Goal: Find specific page/section: Find specific page/section

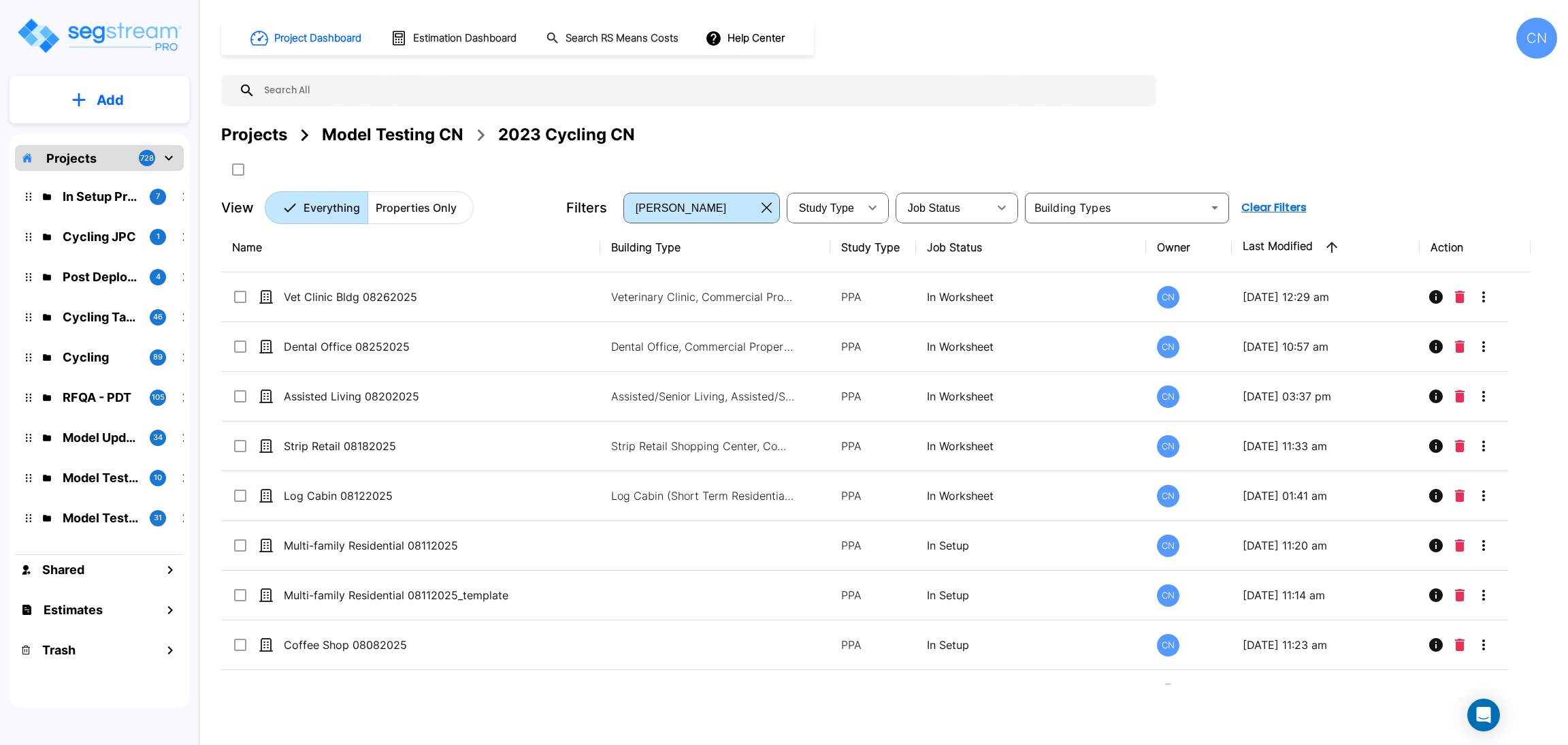
click at [1276, 126] on div "Projects Model Testing CN 2023 Cycling CN" at bounding box center [889, 135] width 1336 height 25
click at [1094, 75] on div at bounding box center [689, 90] width 935 height 31
click at [1453, 134] on div "Projects Model Testing CN 2023 Cycling CN" at bounding box center [889, 135] width 1336 height 25
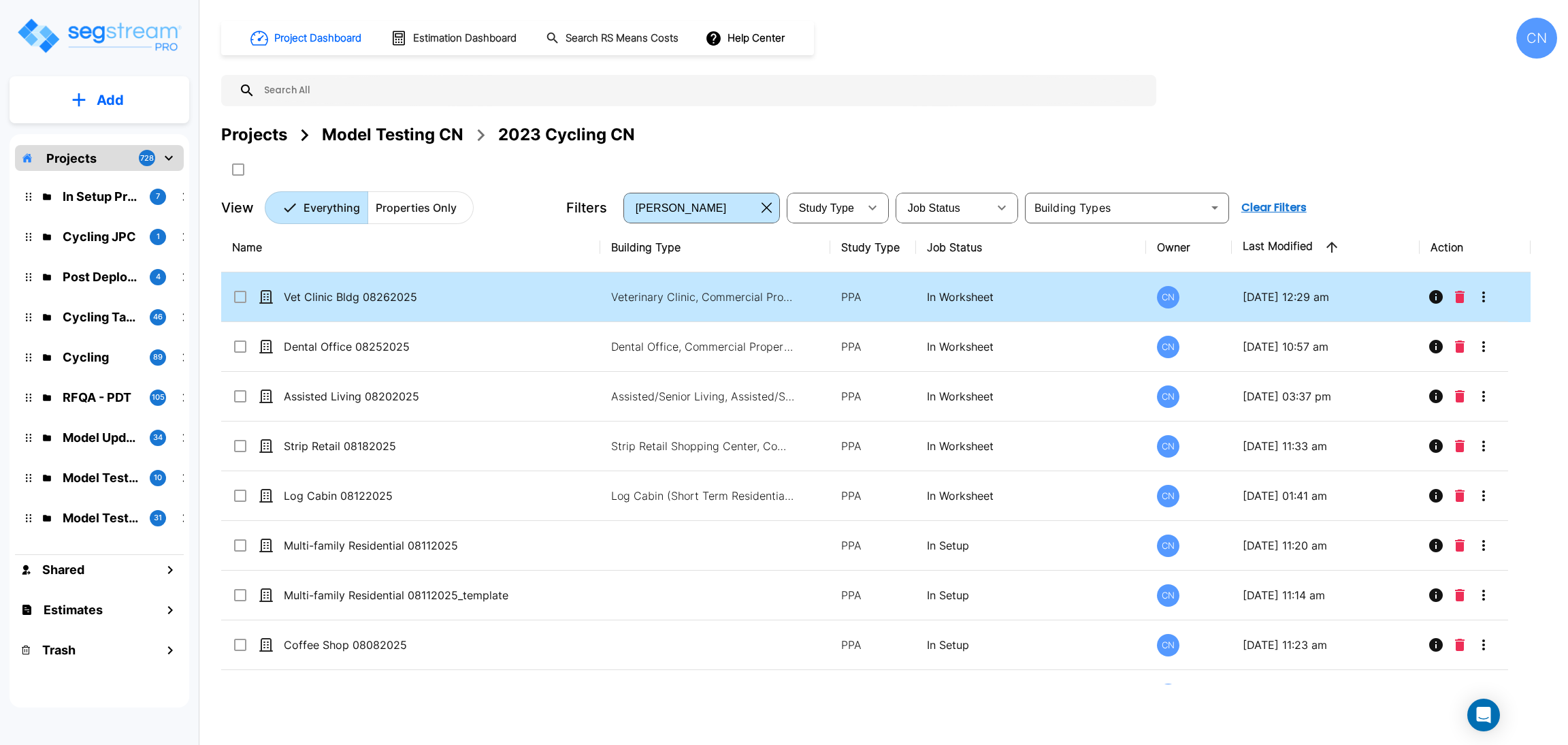
drag, startPoint x: 1200, startPoint y: 132, endPoint x: 343, endPoint y: 292, distance: 871.8
click at [1200, 132] on div "Projects Model Testing CN 2023 Cycling CN" at bounding box center [889, 135] width 1336 height 25
click at [341, 298] on p "Vet Clinic Bldg 08262025" at bounding box center [401, 297] width 234 height 17
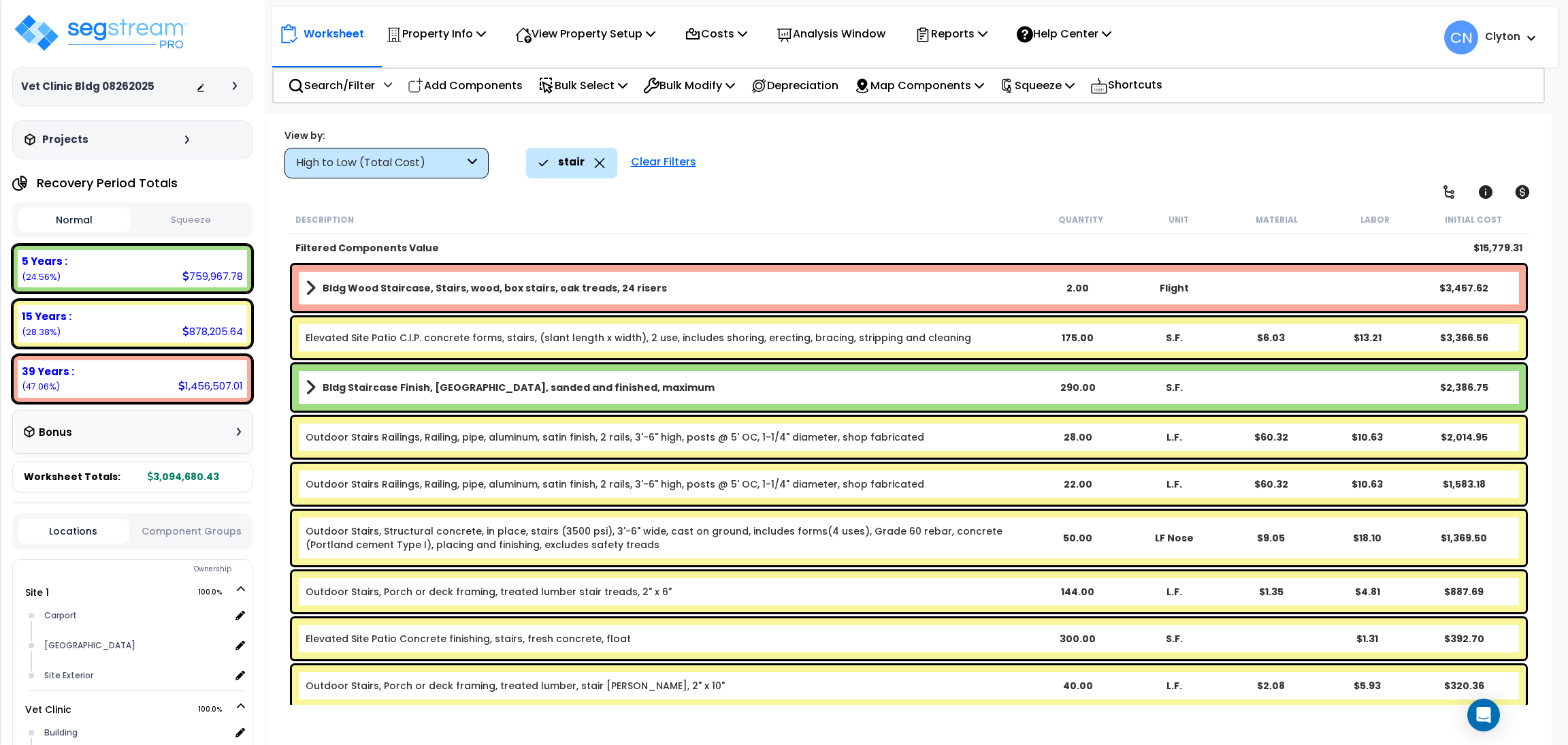
click at [1109, 152] on div "stair Clear Filters" at bounding box center [1029, 162] width 1007 height 30
click at [1202, 186] on div "Worksheet Property Info Property Setup Add Property Unit Template property Clon…" at bounding box center [909, 487] width 1286 height 745
click at [1211, 142] on div "View by: High to Low (Total Cost) High to Low (Total Cost)" at bounding box center [909, 153] width 1258 height 50
click at [1105, 170] on div "stair Clear Filters" at bounding box center [1029, 162] width 1007 height 30
click at [1259, 143] on div "View by: High to Low (Total Cost) High to Low (Total Cost)" at bounding box center [909, 153] width 1258 height 50
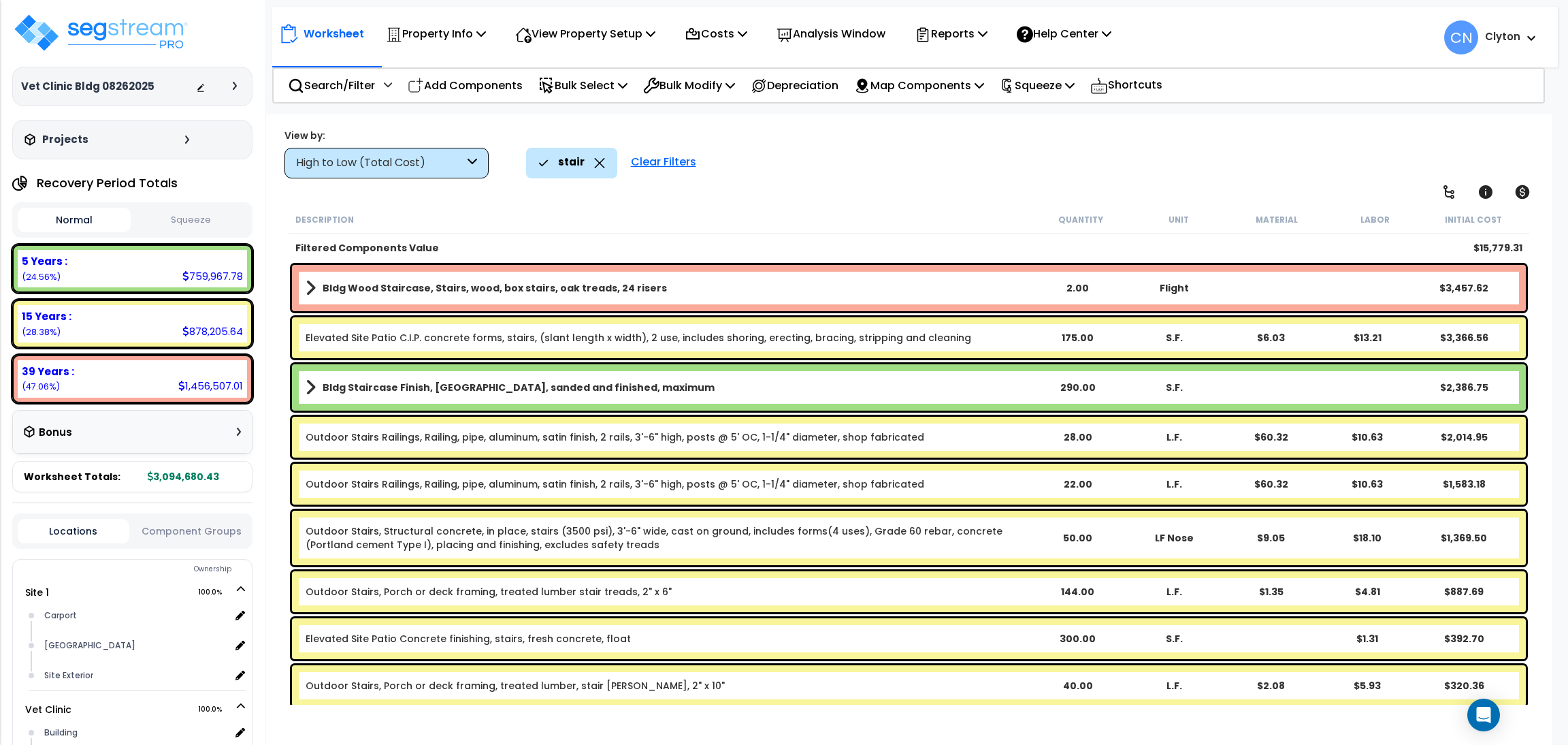
click at [1181, 168] on div "stair Clear Filters" at bounding box center [1029, 162] width 1007 height 30
click at [1187, 165] on div "stair Clear Filters" at bounding box center [1029, 162] width 1007 height 30
click at [865, 181] on div "Worksheet Property Info Property Setup Add Property Unit Template property Clon…" at bounding box center [909, 487] width 1286 height 745
click at [413, 153] on div "High to Low (Total Cost)" at bounding box center [387, 163] width 204 height 30
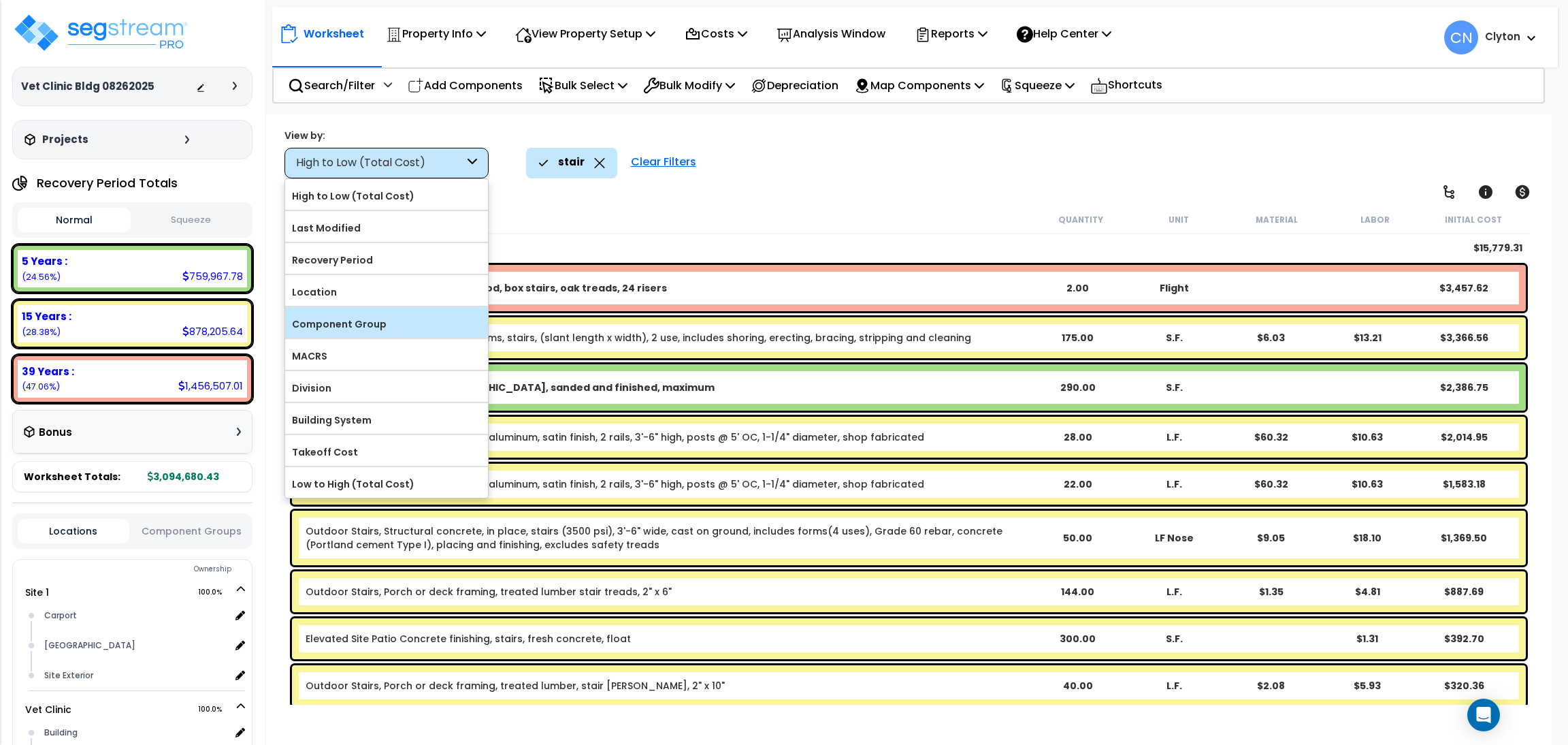
click at [370, 315] on label "Component Group" at bounding box center [387, 324] width 203 height 21
click at [0, 0] on input "Component Group" at bounding box center [0, 0] width 0 height 0
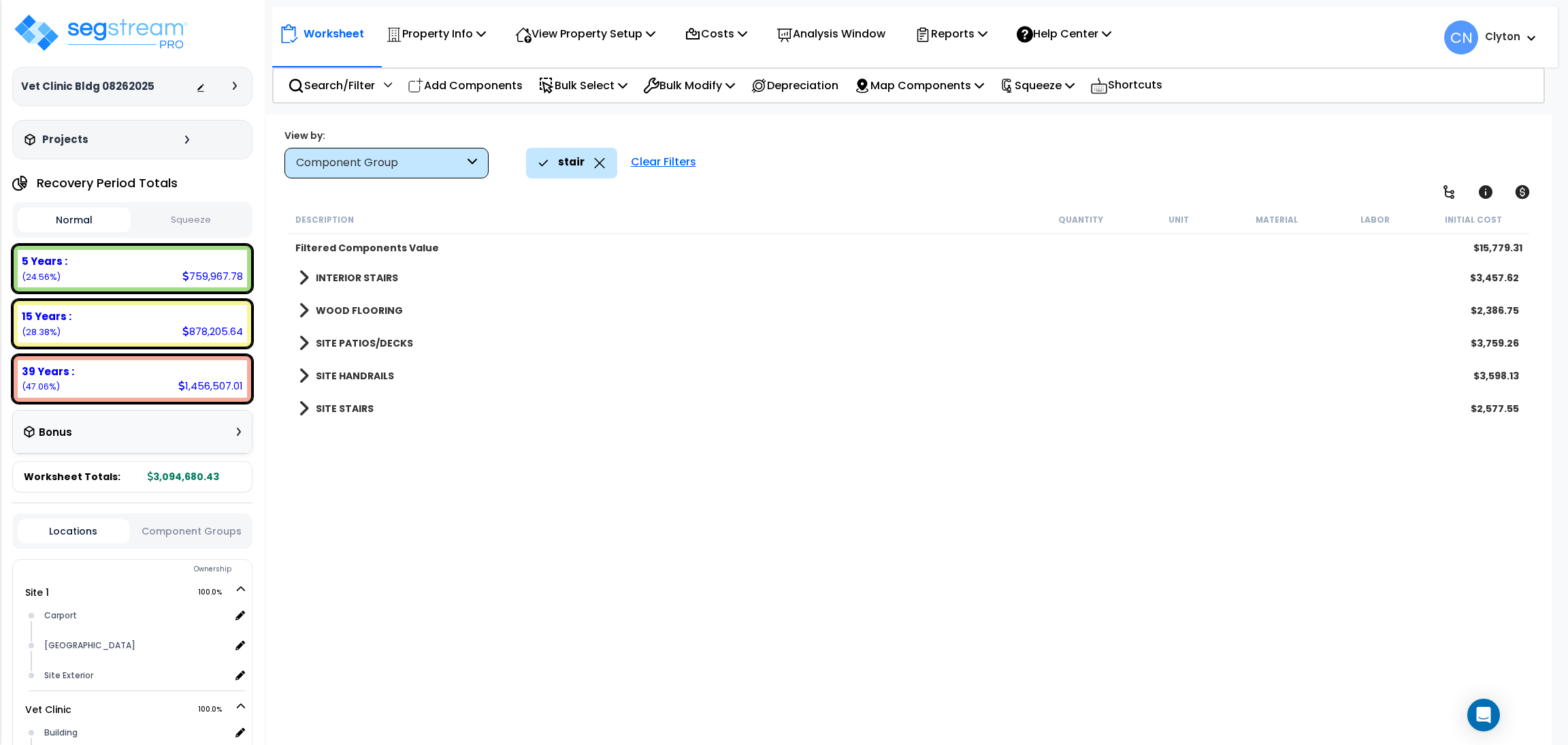
click at [600, 161] on icon at bounding box center [600, 163] width 11 height 10
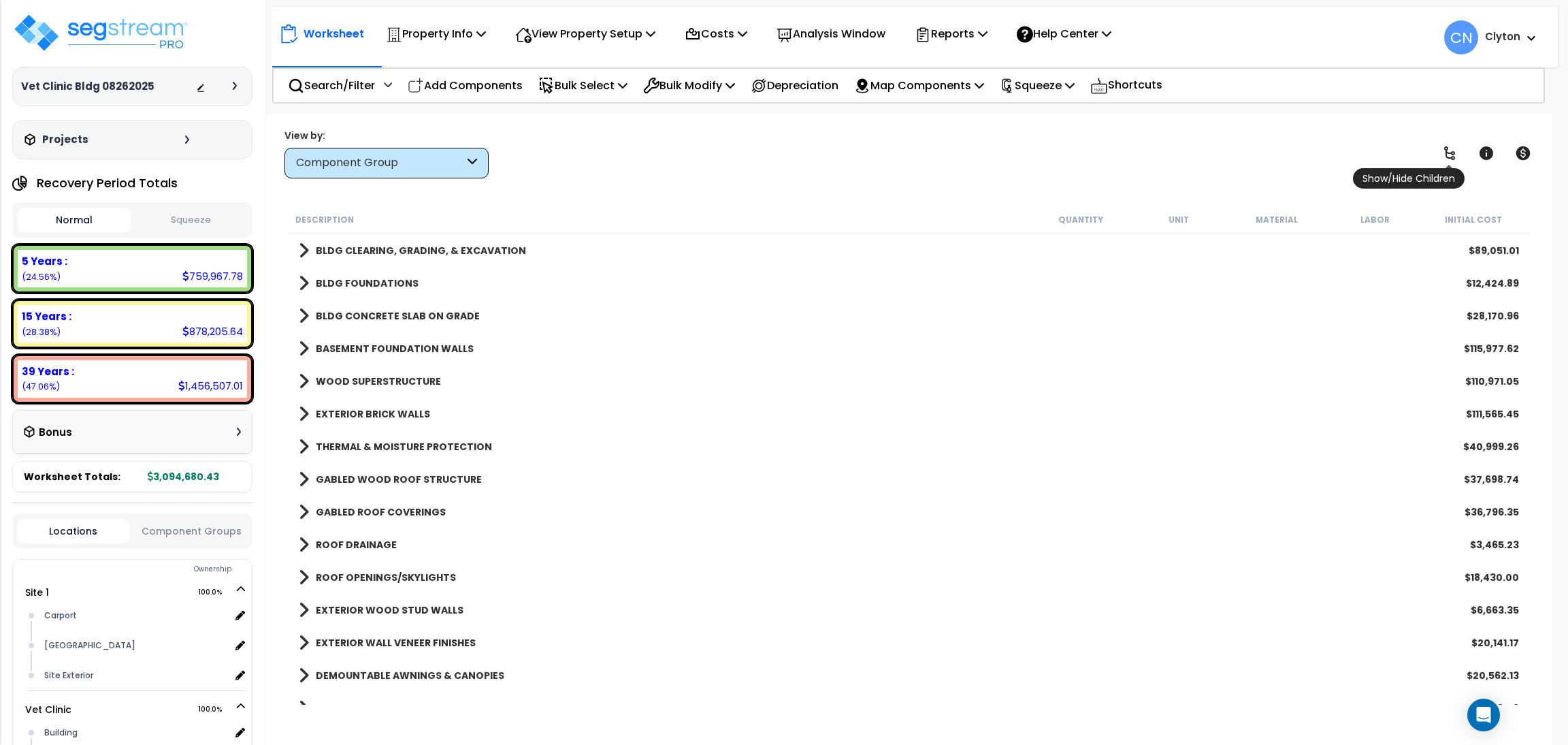
click at [1447, 142] on link at bounding box center [1449, 152] width 30 height 30
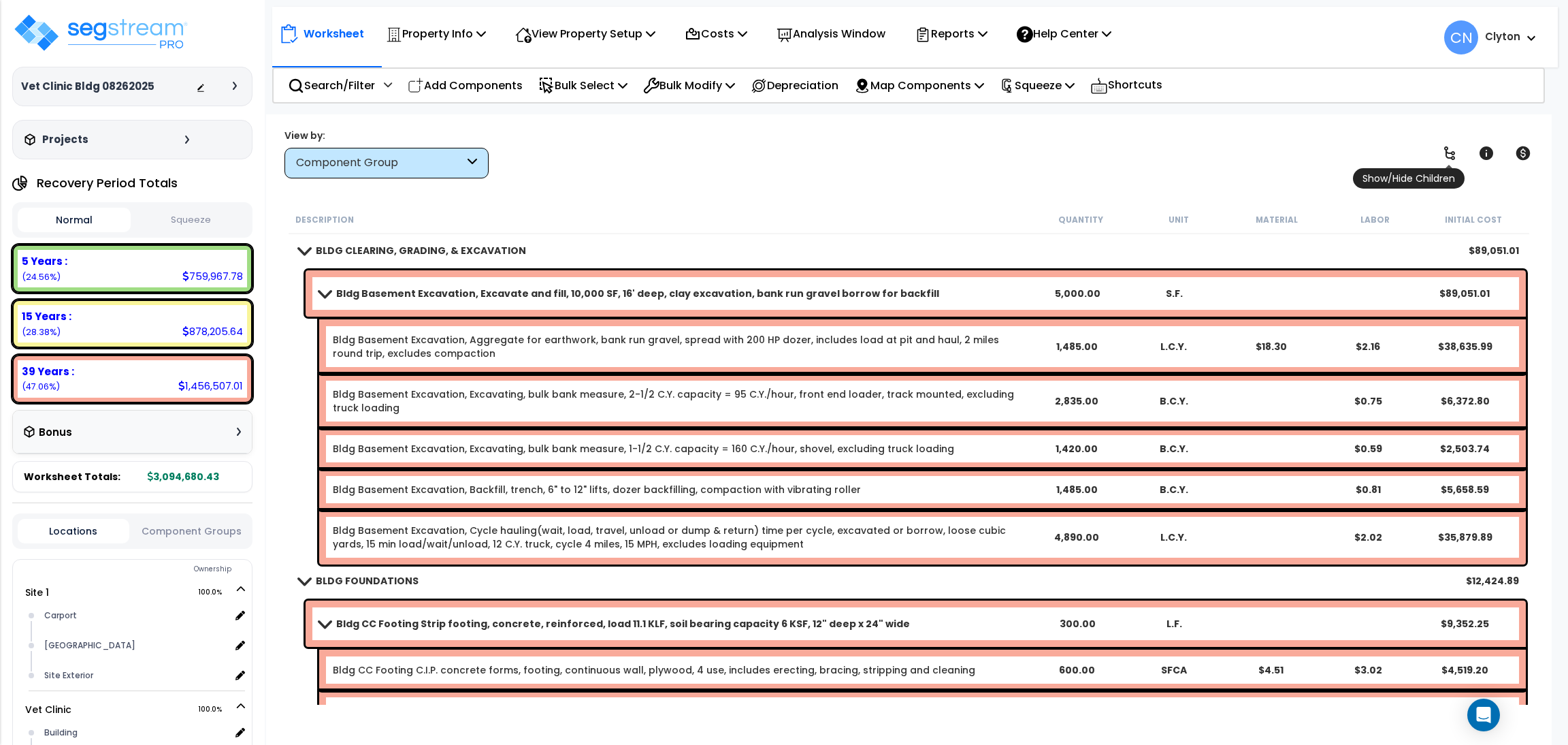
click at [1447, 145] on icon at bounding box center [1450, 153] width 17 height 17
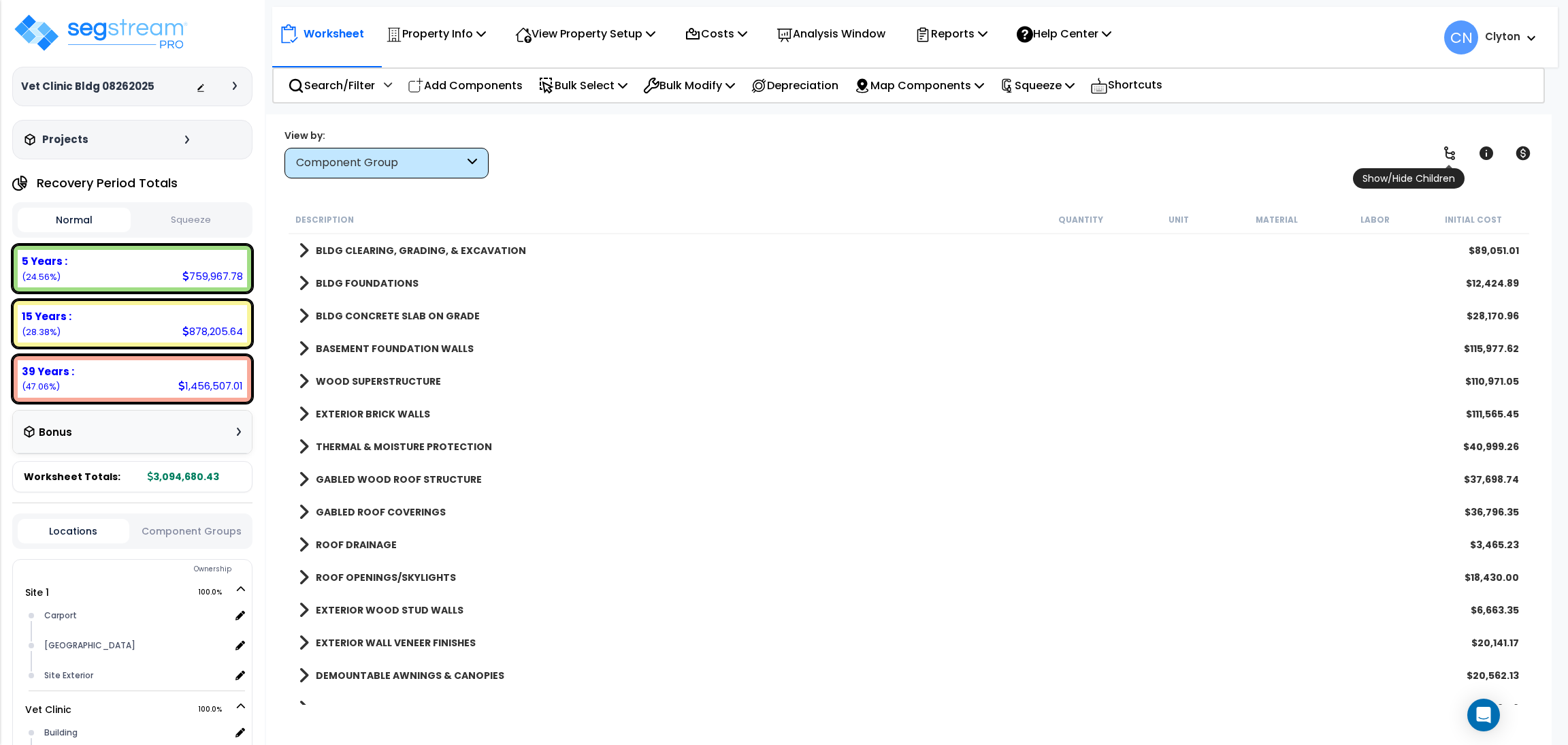
click at [1447, 145] on icon at bounding box center [1450, 153] width 17 height 17
